Goal: Transaction & Acquisition: Book appointment/travel/reservation

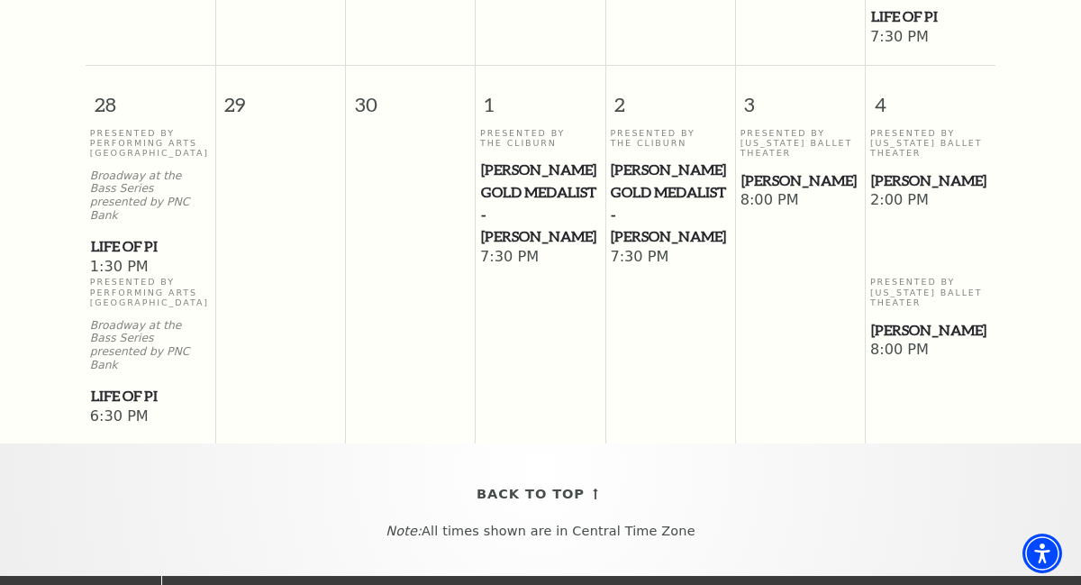
scroll to position [1664, 0]
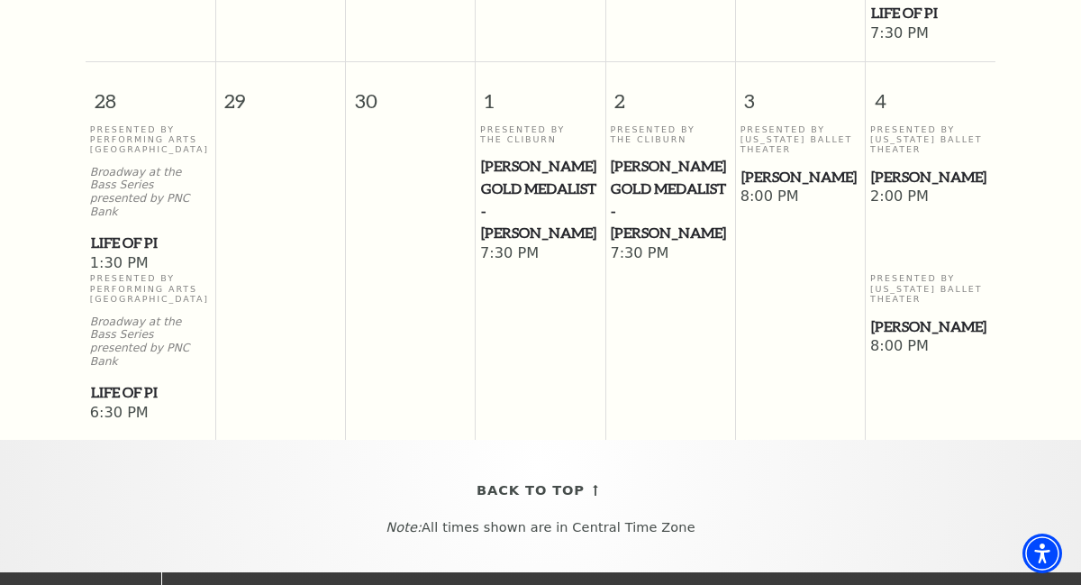
click at [929, 166] on span "[PERSON_NAME]" at bounding box center [930, 177] width 119 height 23
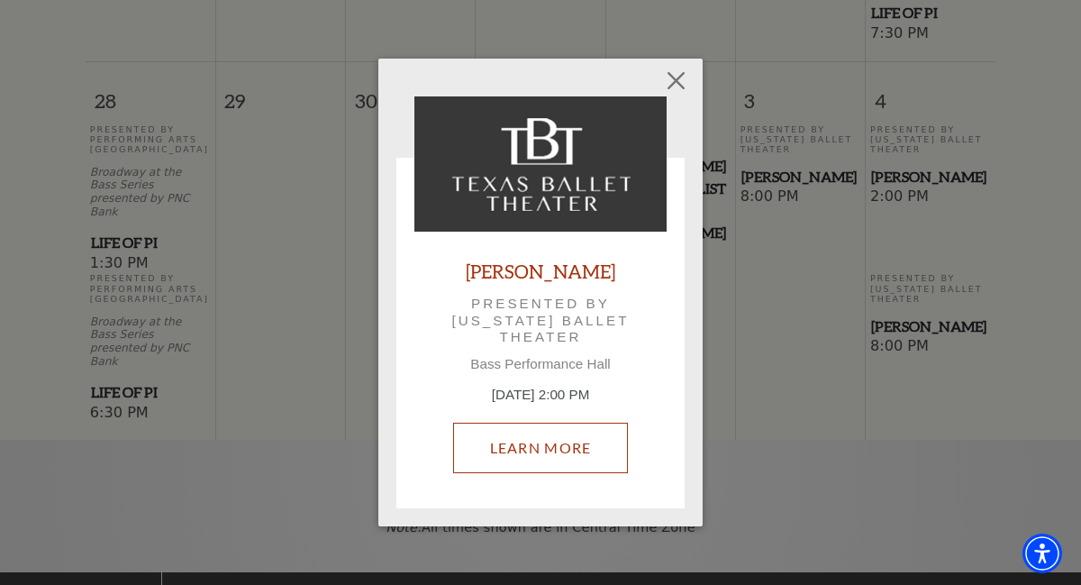
click at [523, 456] on link "Learn More" at bounding box center [541, 448] width 176 height 50
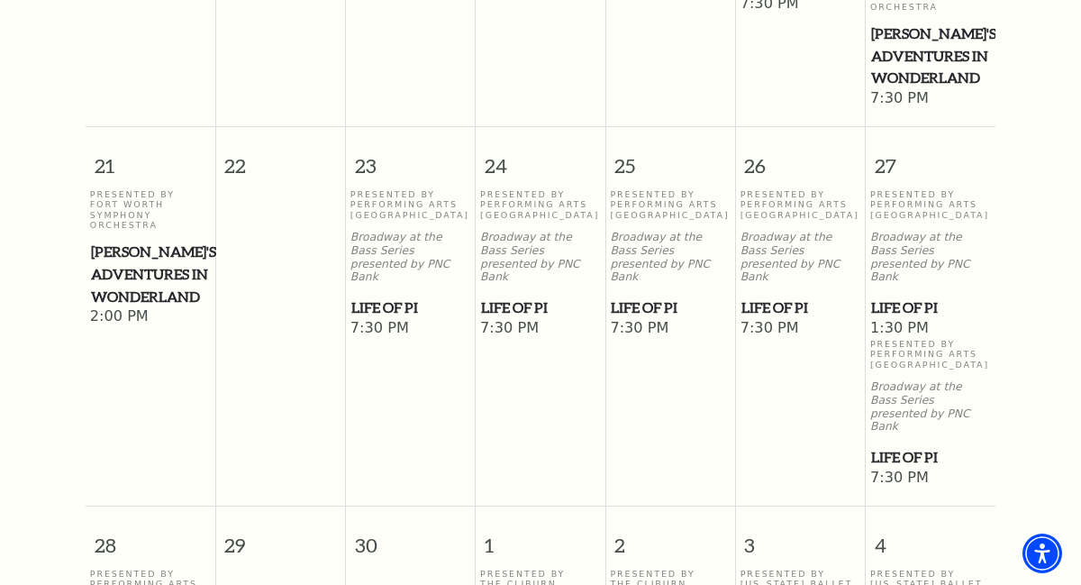
scroll to position [1664, 0]
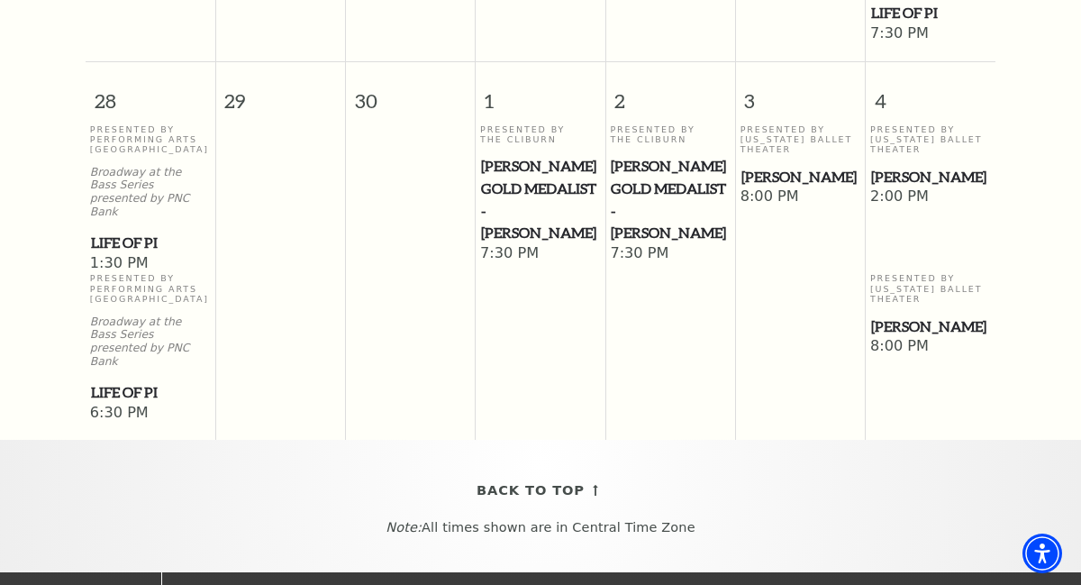
click at [911, 166] on span "[PERSON_NAME]" at bounding box center [930, 177] width 119 height 23
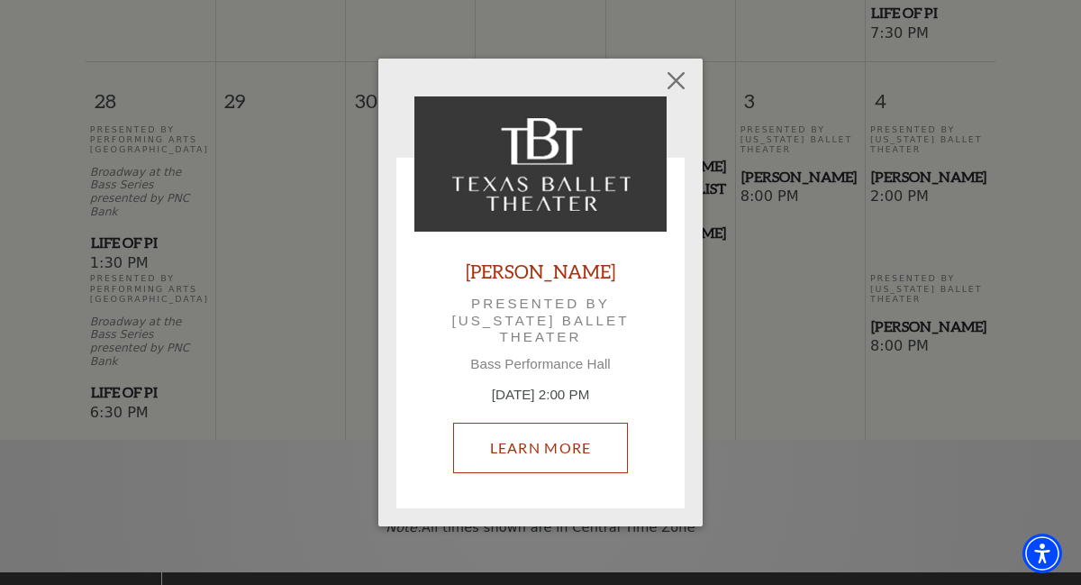
click at [533, 449] on link "Learn More" at bounding box center [541, 448] width 176 height 50
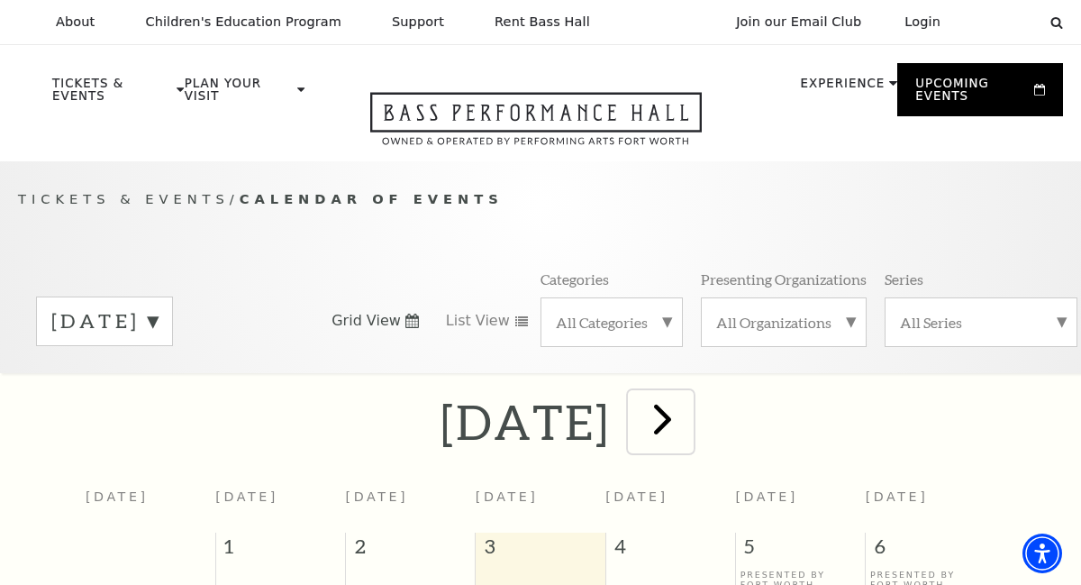
click at [689, 425] on span "next" at bounding box center [662, 418] width 51 height 51
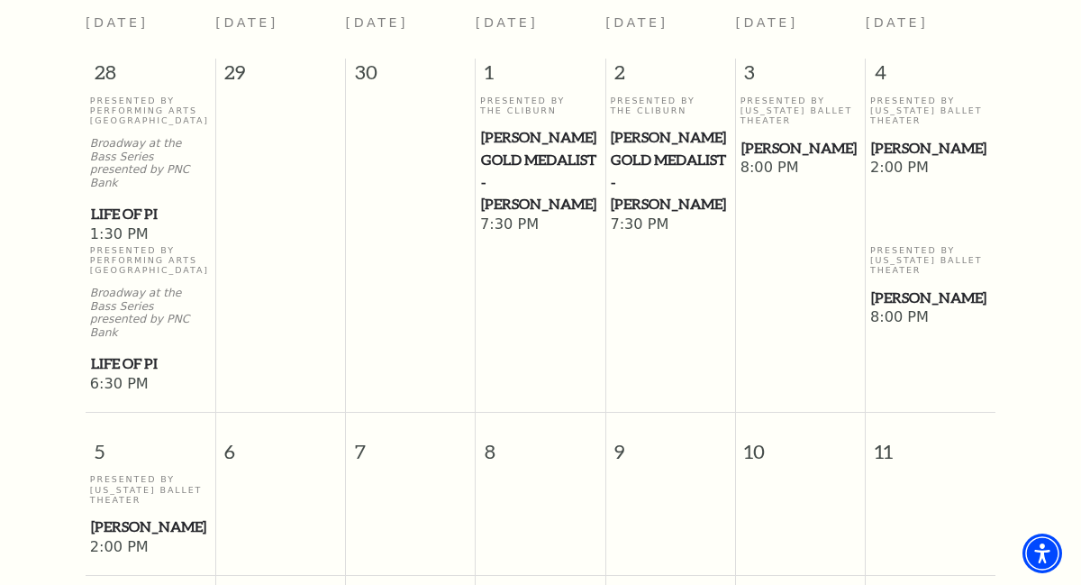
scroll to position [479, 0]
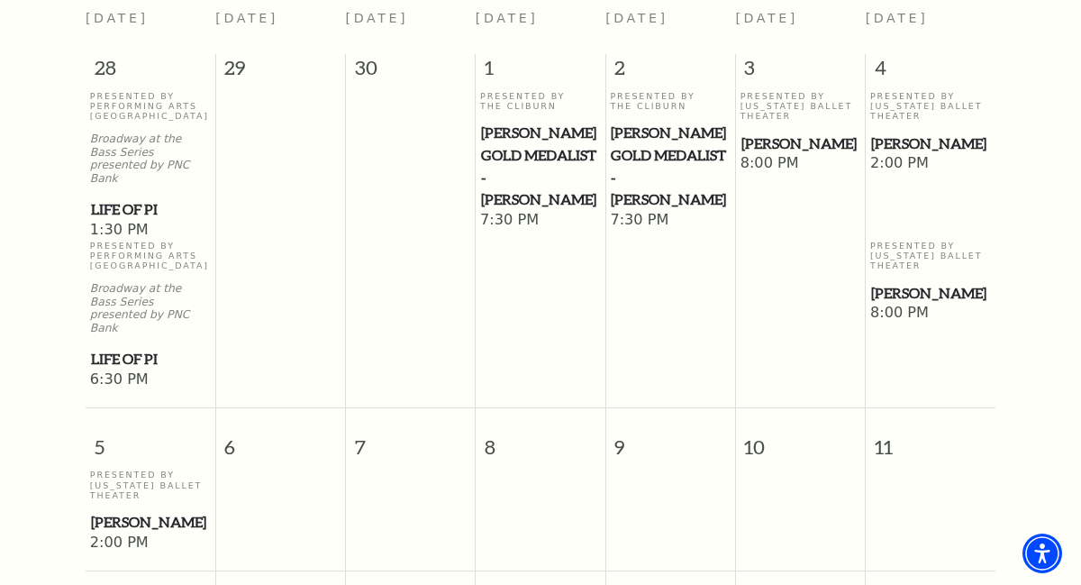
click at [116, 511] on span "[PERSON_NAME]" at bounding box center [150, 522] width 119 height 23
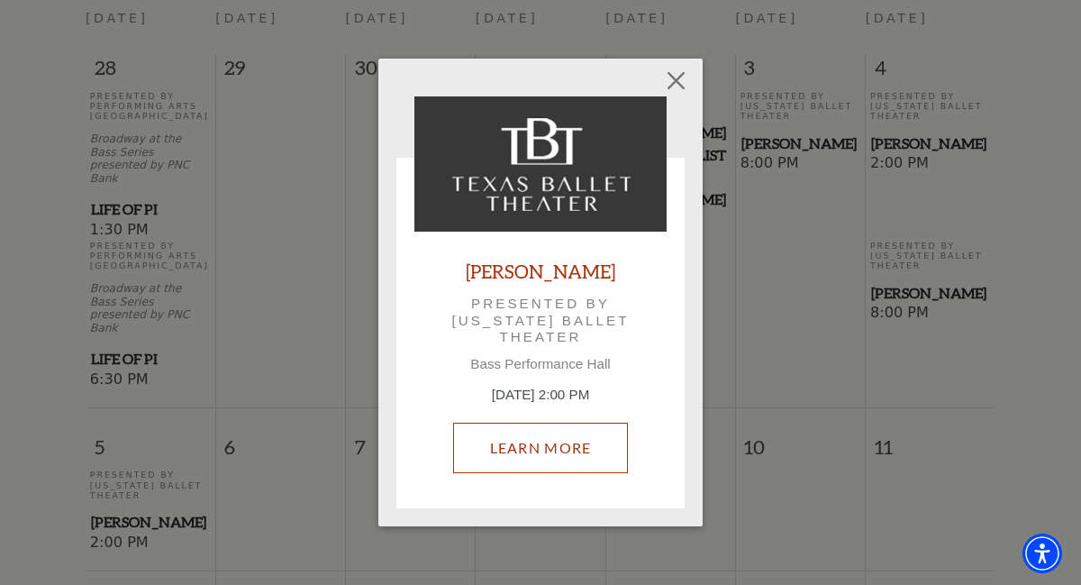
click at [530, 442] on link "Learn More" at bounding box center [541, 448] width 176 height 50
